Goal: Book appointment/travel/reservation

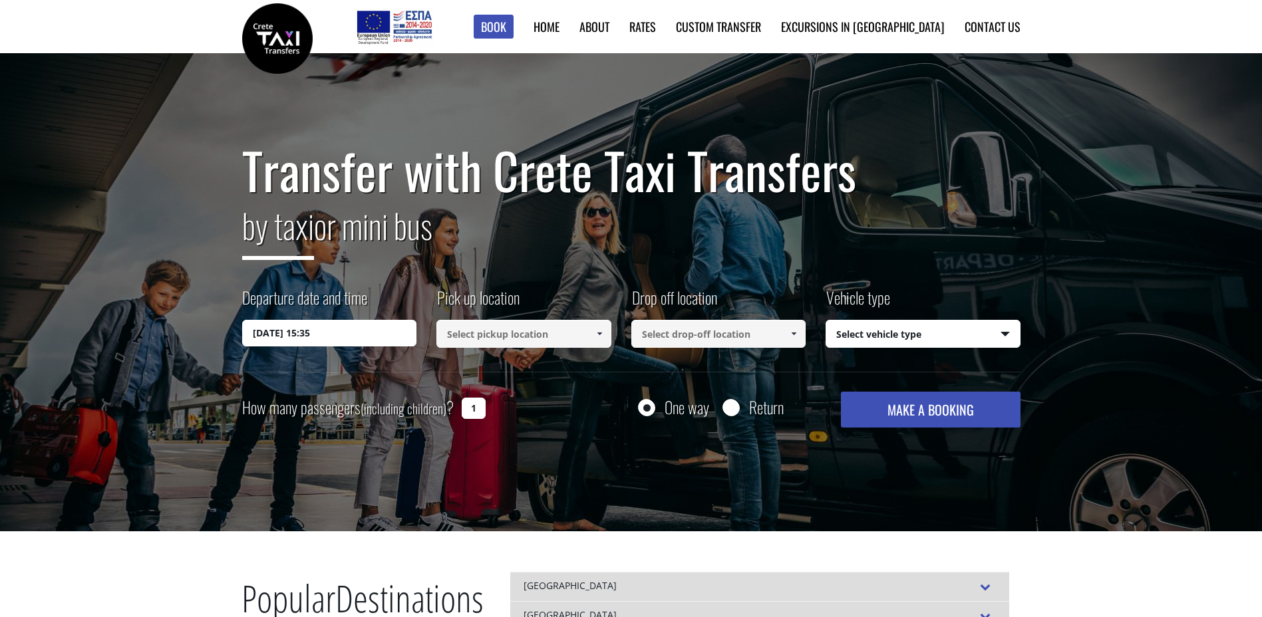
click at [526, 332] on input at bounding box center [523, 334] width 175 height 28
type input "g"
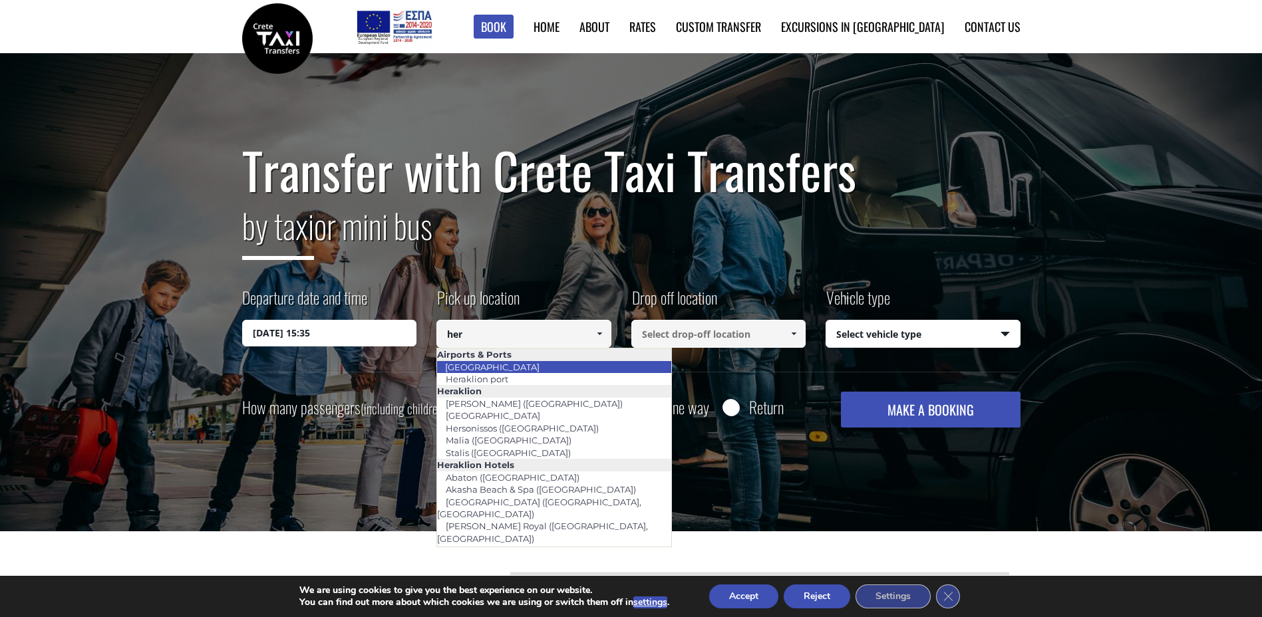
click at [518, 369] on link "[GEOGRAPHIC_DATA]" at bounding box center [492, 367] width 112 height 19
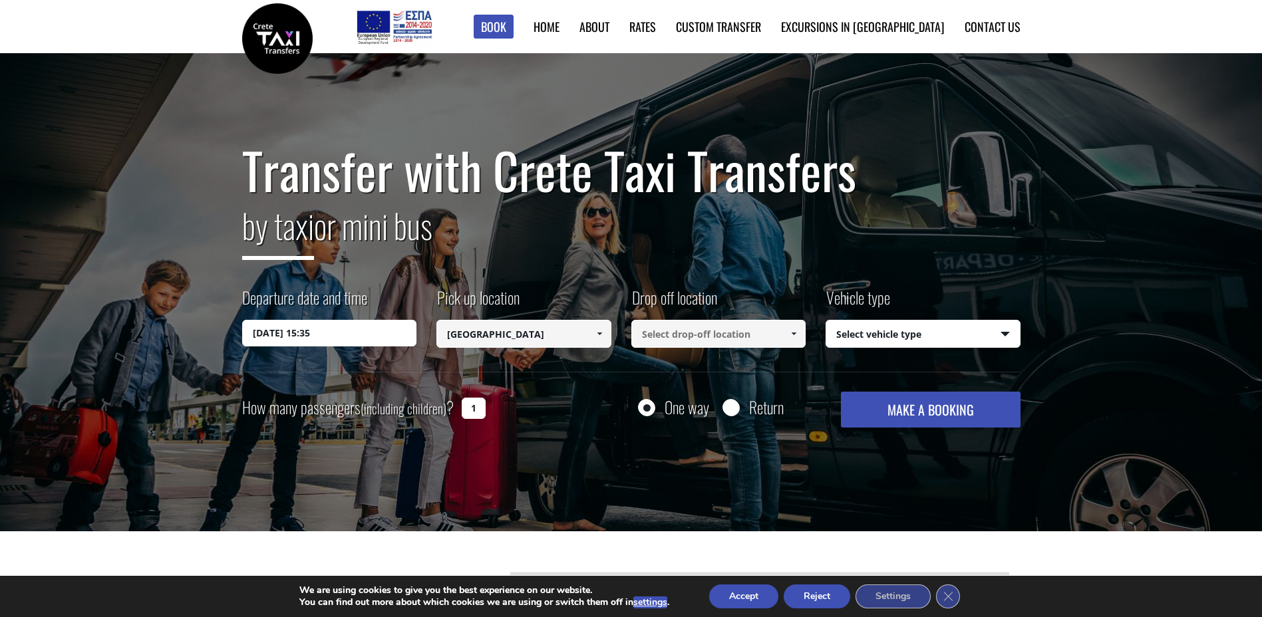
type input "[GEOGRAPHIC_DATA]"
click at [709, 327] on input at bounding box center [718, 334] width 175 height 28
click at [793, 331] on span at bounding box center [793, 334] width 11 height 11
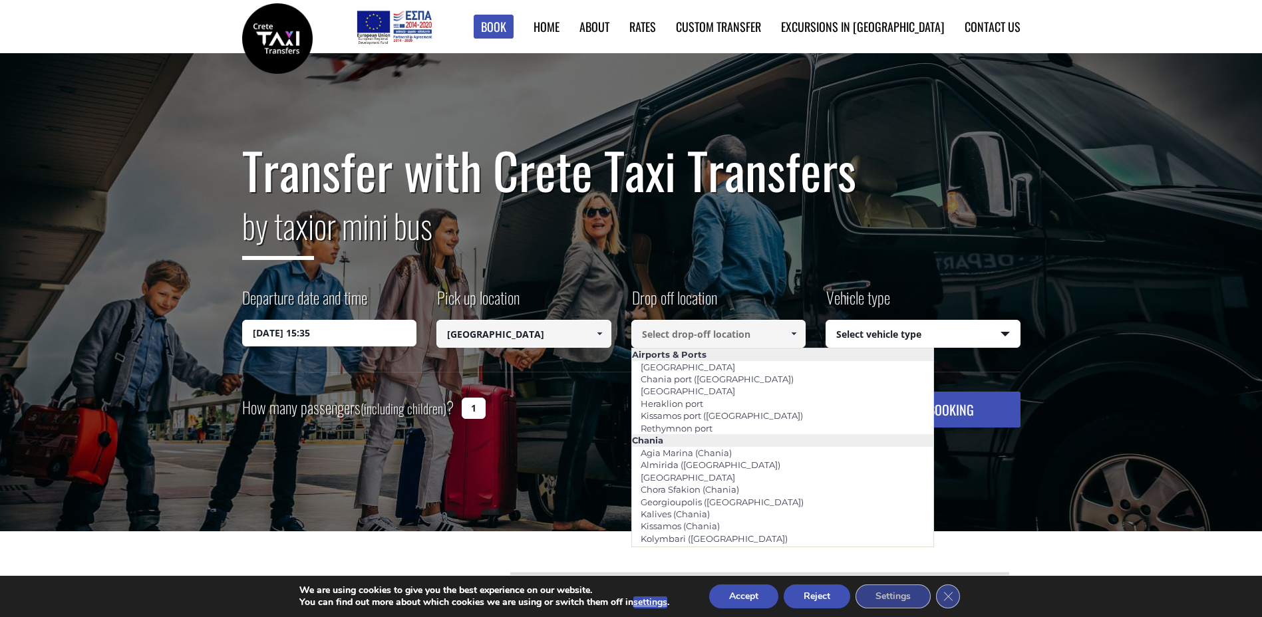
click at [729, 339] on input at bounding box center [718, 334] width 175 height 28
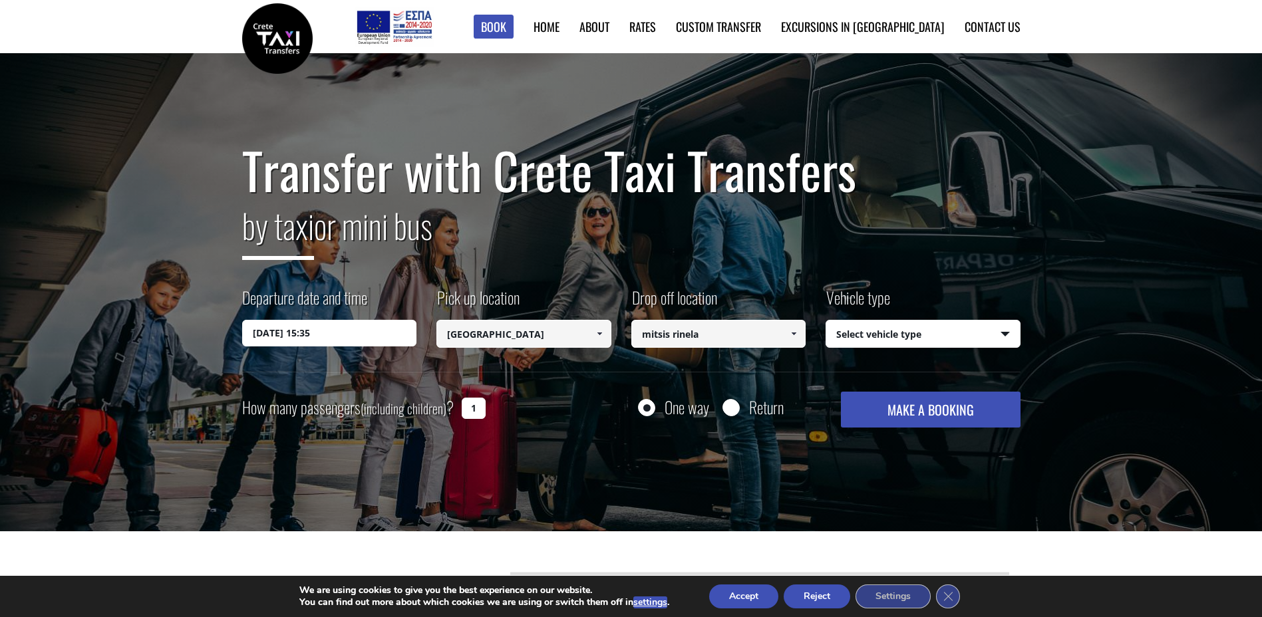
type input "mitsis rinela"
click at [949, 411] on button "MAKE A BOOKING" at bounding box center [930, 410] width 179 height 36
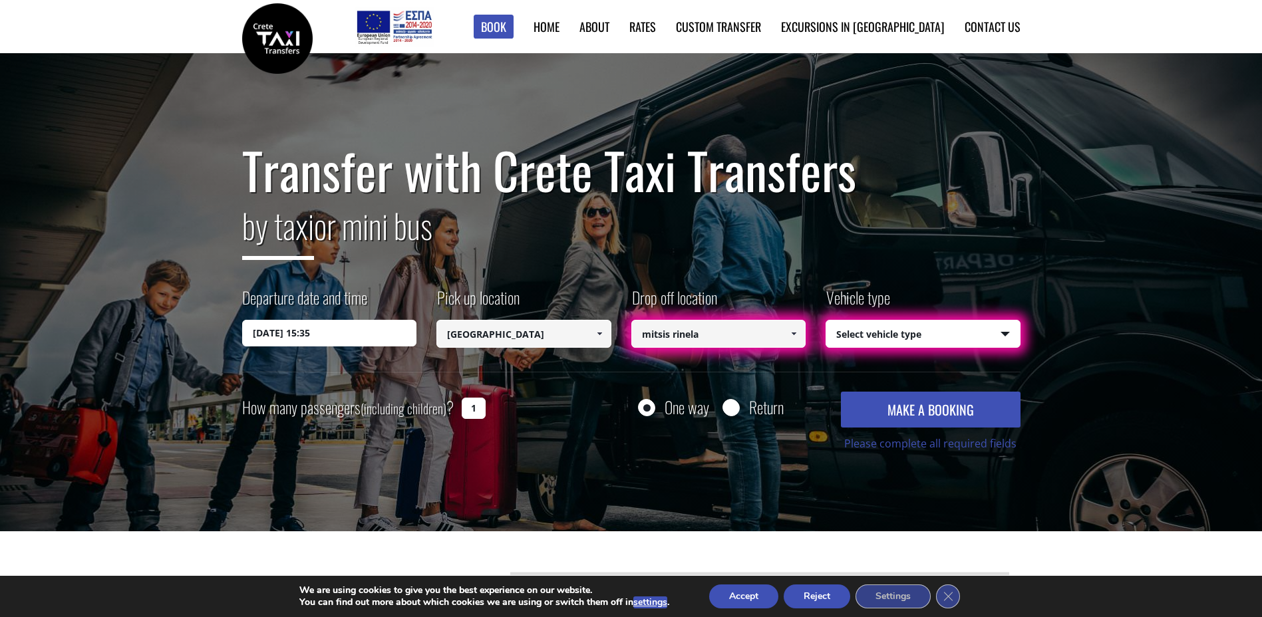
click at [698, 344] on input "mitsis rinela" at bounding box center [718, 334] width 175 height 28
